Goal: Task Accomplishment & Management: Manage account settings

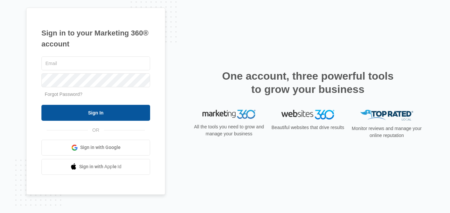
type input "Trustedkingtransportation@gmail.com"
click at [92, 116] on input "Sign In" at bounding box center [95, 113] width 109 height 16
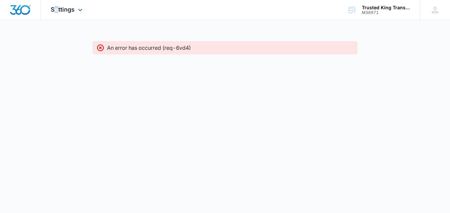
click at [56, 5] on div "Settings Apps Reputation Websites Forms CRM Email Social Shop Payments Content …" at bounding box center [67, 10] width 53 height 20
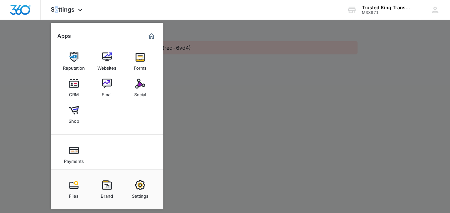
drag, startPoint x: 56, startPoint y: 5, endPoint x: 78, endPoint y: 89, distance: 86.7
click at [78, 90] on div "CRM" at bounding box center [74, 93] width 10 height 9
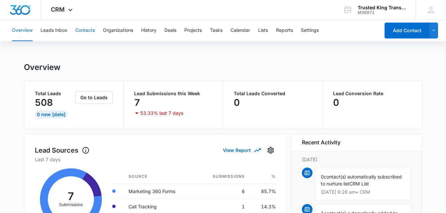
click at [86, 26] on button "Contacts" at bounding box center [85, 30] width 20 height 21
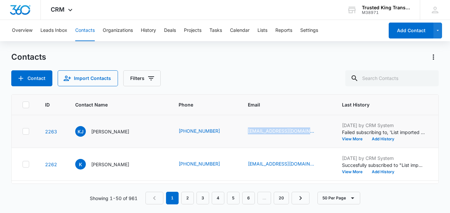
drag, startPoint x: 227, startPoint y: 129, endPoint x: 288, endPoint y: 135, distance: 61.3
click at [288, 135] on td "kennyjenkins2014@yahoo.com" at bounding box center [287, 131] width 94 height 33
copy link "kennyjenkins2014@yahoo.com"
drag, startPoint x: 227, startPoint y: 162, endPoint x: 281, endPoint y: 162, distance: 53.7
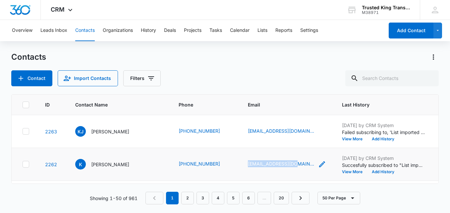
click at [281, 162] on td "k7904480@gmail.com" at bounding box center [287, 164] width 94 height 33
copy link "k7904480@gmail.com"
click at [433, 11] on icon at bounding box center [436, 10] width 10 height 10
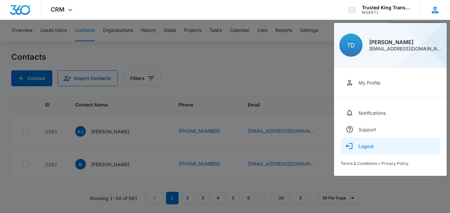
click at [394, 143] on button "Logout" at bounding box center [391, 146] width 100 height 17
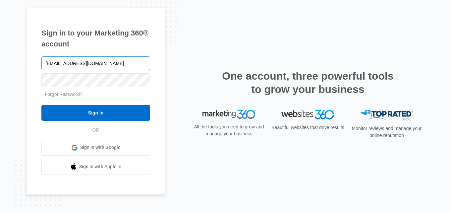
click at [63, 66] on input "Trustedkingtransportation@gmail.com" at bounding box center [95, 63] width 109 height 14
type input "Rochellebouknight@gmail.com"
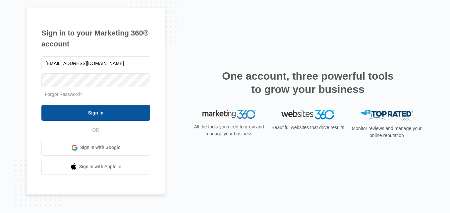
click at [85, 108] on input "Sign In" at bounding box center [95, 113] width 109 height 16
